Goal: Information Seeking & Learning: Check status

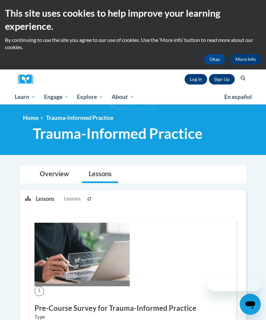
scroll to position [34, 0]
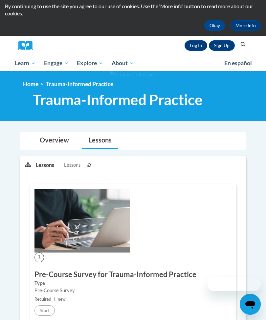
click at [194, 84] on ol "Home Trauma-Informed Practice" at bounding box center [136, 84] width 226 height 7
click at [194, 46] on link "Log In" at bounding box center [195, 45] width 23 height 10
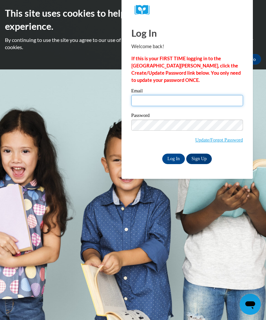
click at [190, 106] on input "Email" at bounding box center [186, 100] width 111 height 11
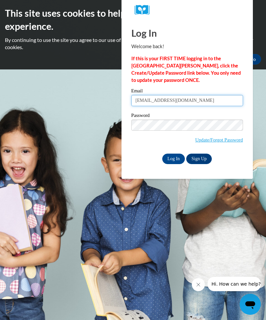
type input "simondsbecca93@icloud.com"
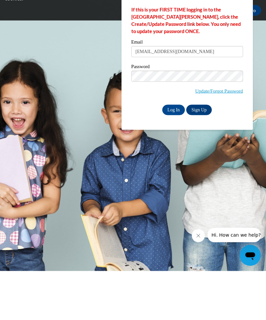
click at [178, 154] on input "Log In" at bounding box center [173, 159] width 23 height 10
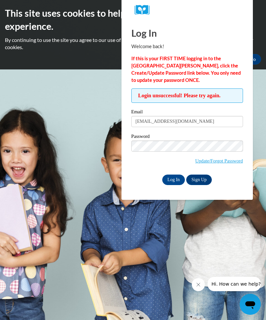
click at [175, 179] on input "Log In" at bounding box center [173, 180] width 23 height 10
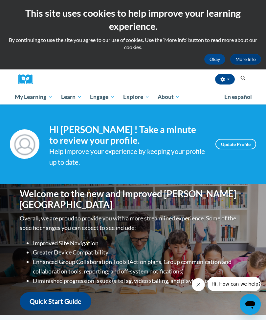
click at [0, 0] on span "My Course Progress" at bounding box center [0, 0] width 0 height 0
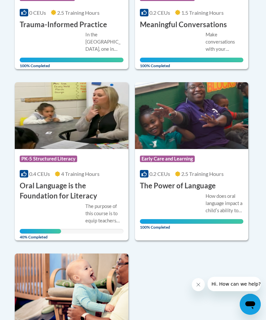
scroll to position [261, 0]
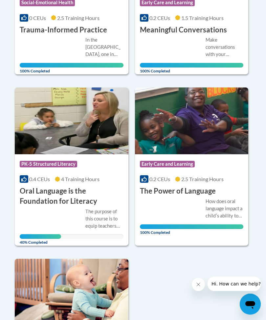
click at [93, 194] on h3 "Oral Language is the Foundation for Literacy" at bounding box center [72, 197] width 104 height 20
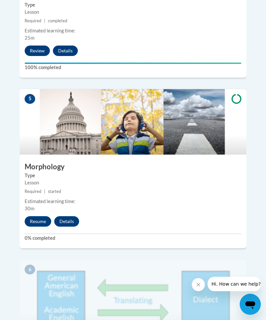
scroll to position [879, 0]
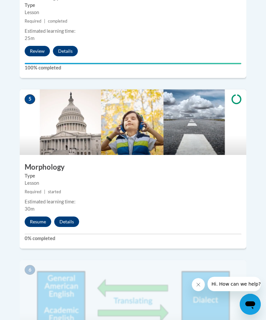
click at [41, 217] on button "Resume" at bounding box center [38, 222] width 27 height 10
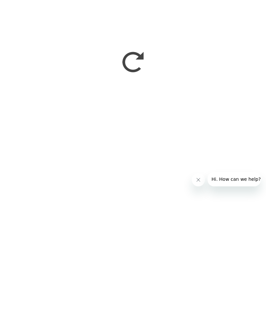
scroll to position [1243, 0]
